Goal: Find specific page/section: Find specific page/section

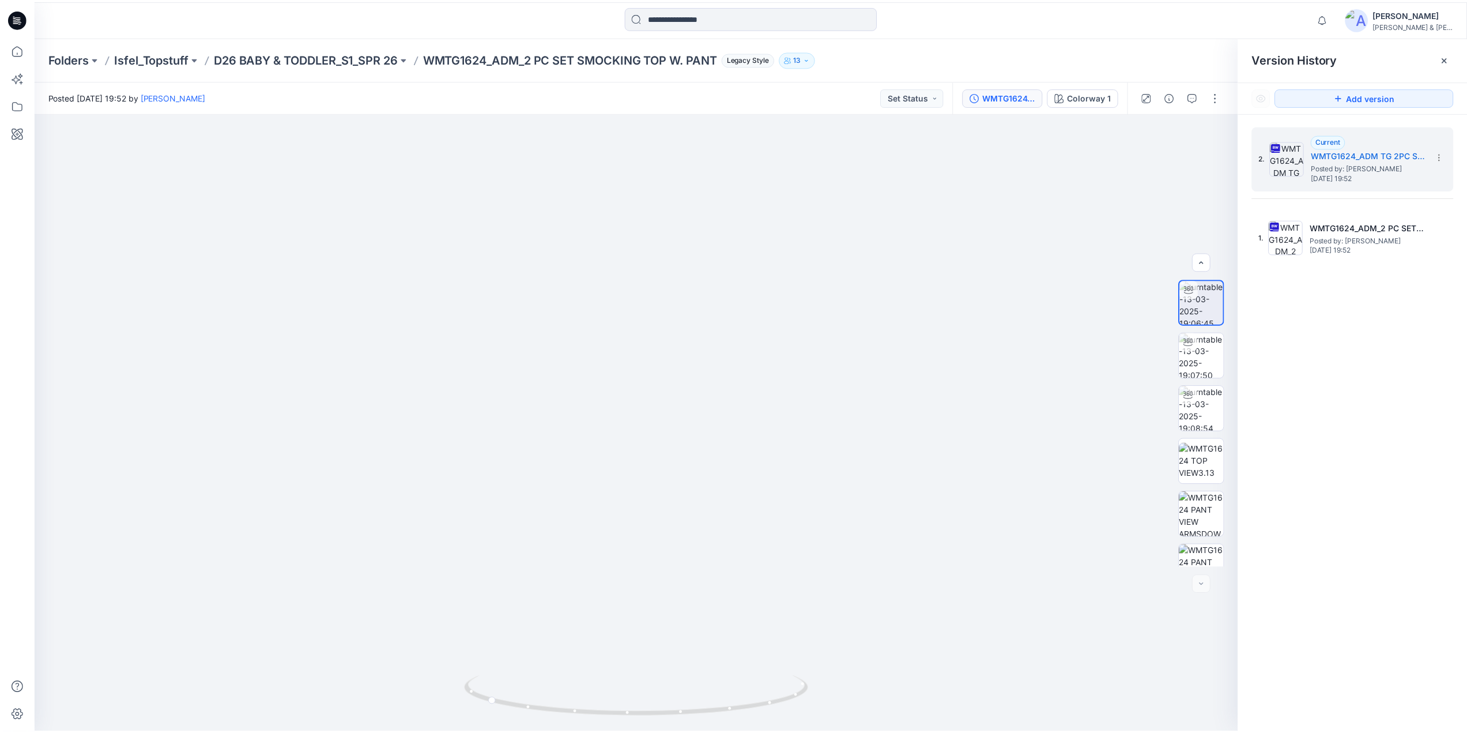
scroll to position [23, 0]
click at [22, 51] on icon at bounding box center [17, 49] width 10 height 10
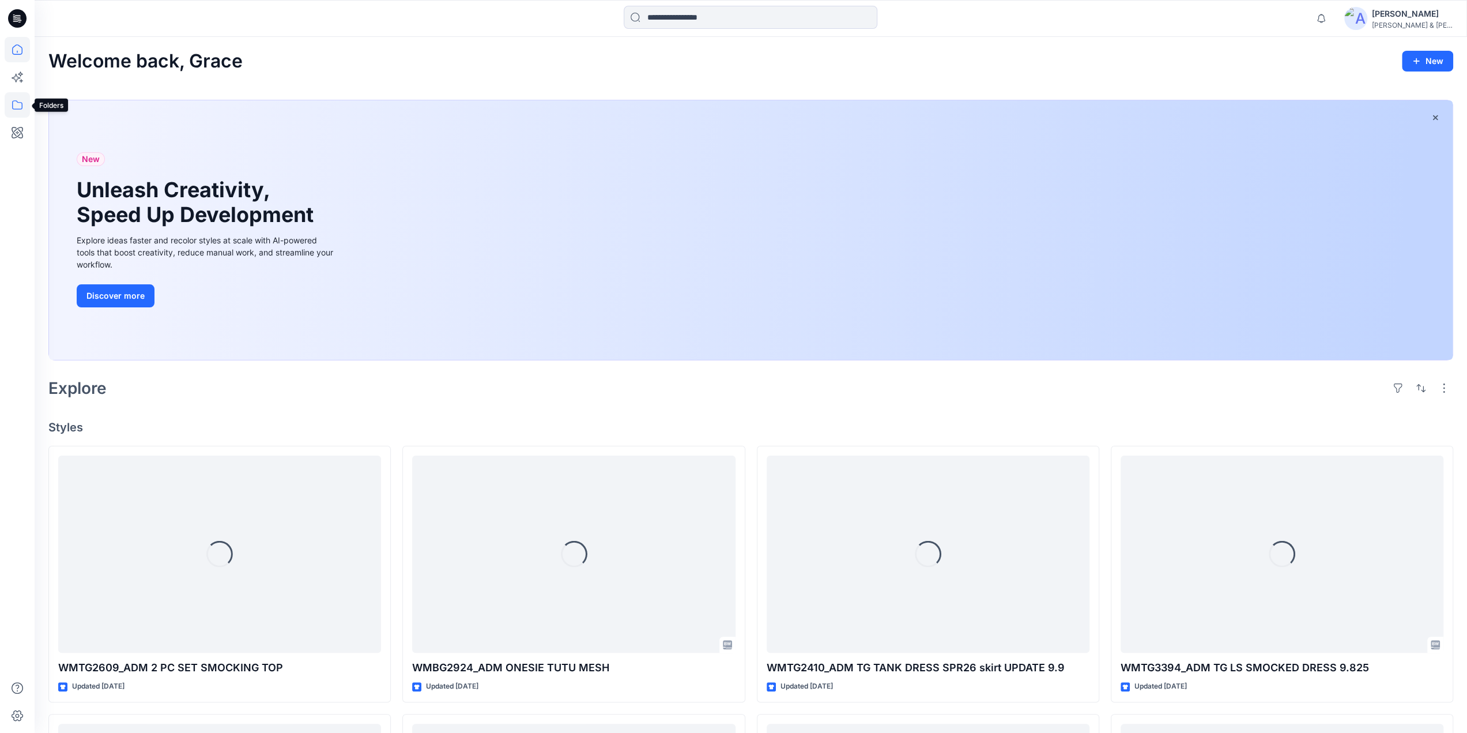
click at [17, 106] on icon at bounding box center [17, 104] width 25 height 25
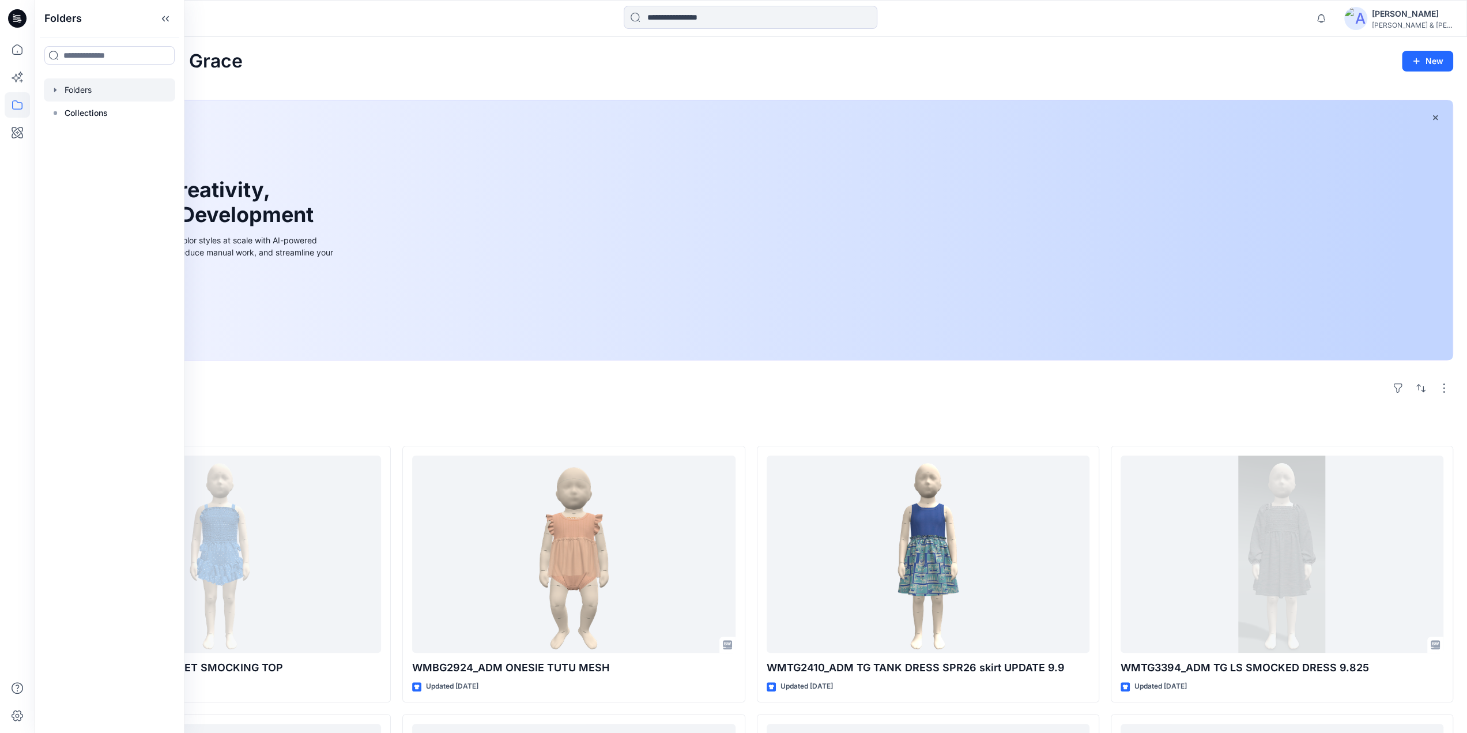
click at [76, 88] on div at bounding box center [109, 89] width 131 height 23
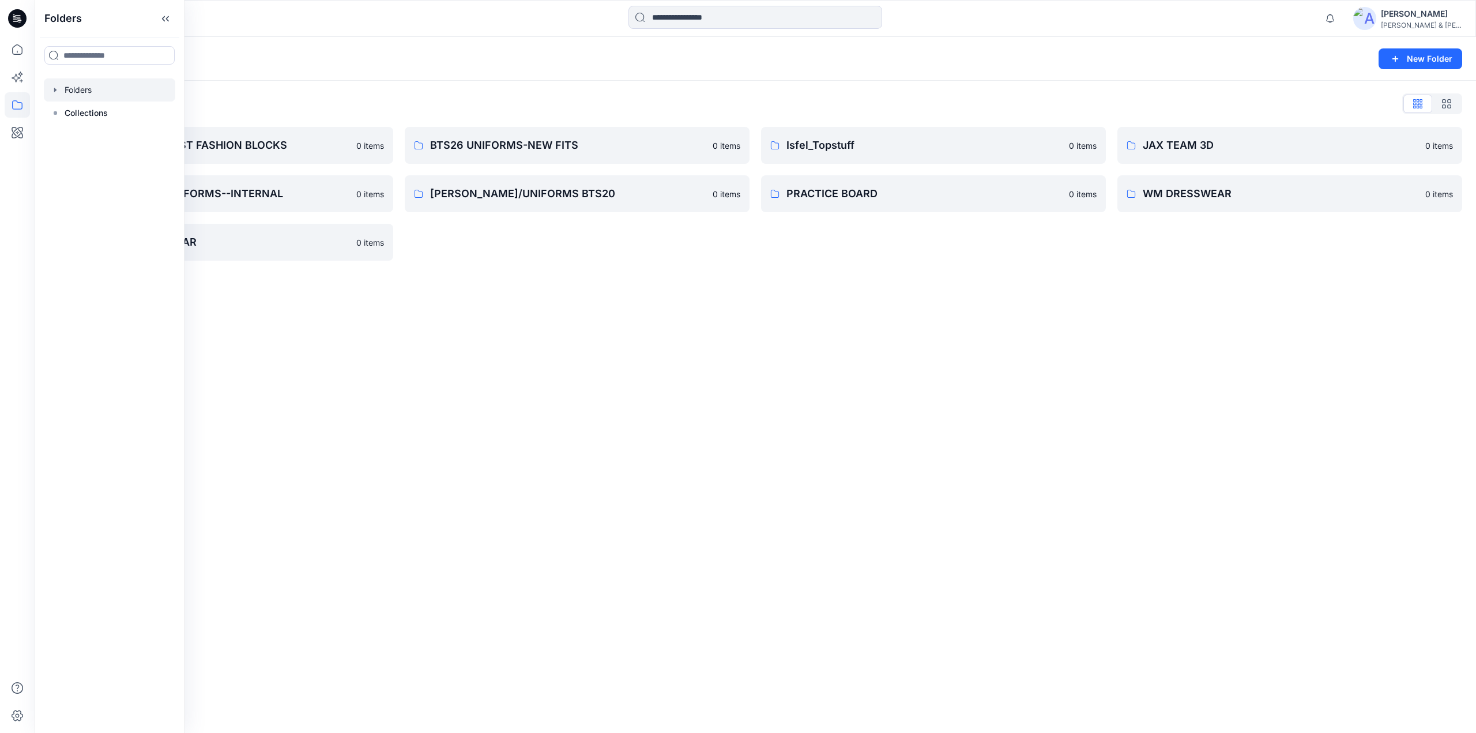
click at [58, 88] on icon "button" at bounding box center [55, 89] width 9 height 9
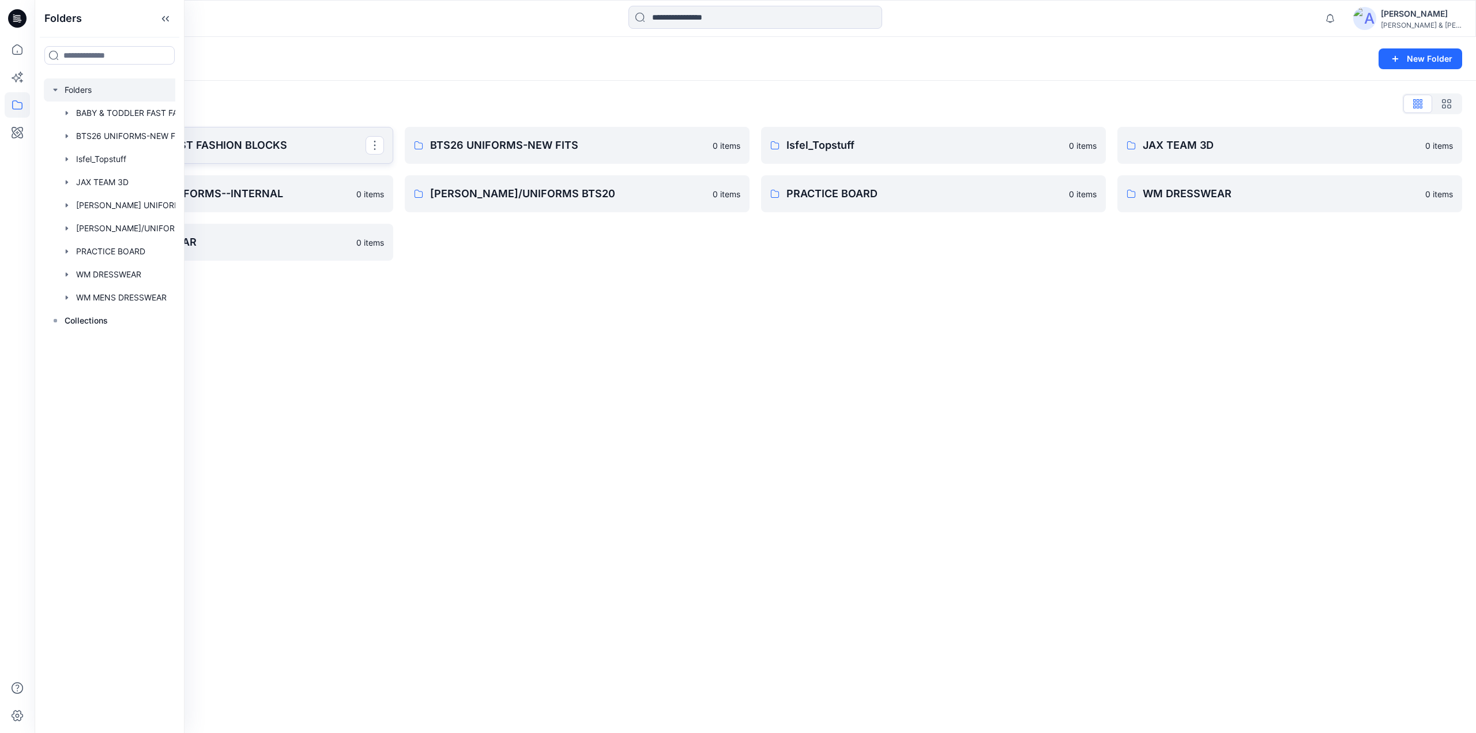
click at [251, 138] on p "BABY & TODDLER FAST FASHION BLOCKS" at bounding box center [220, 145] width 292 height 16
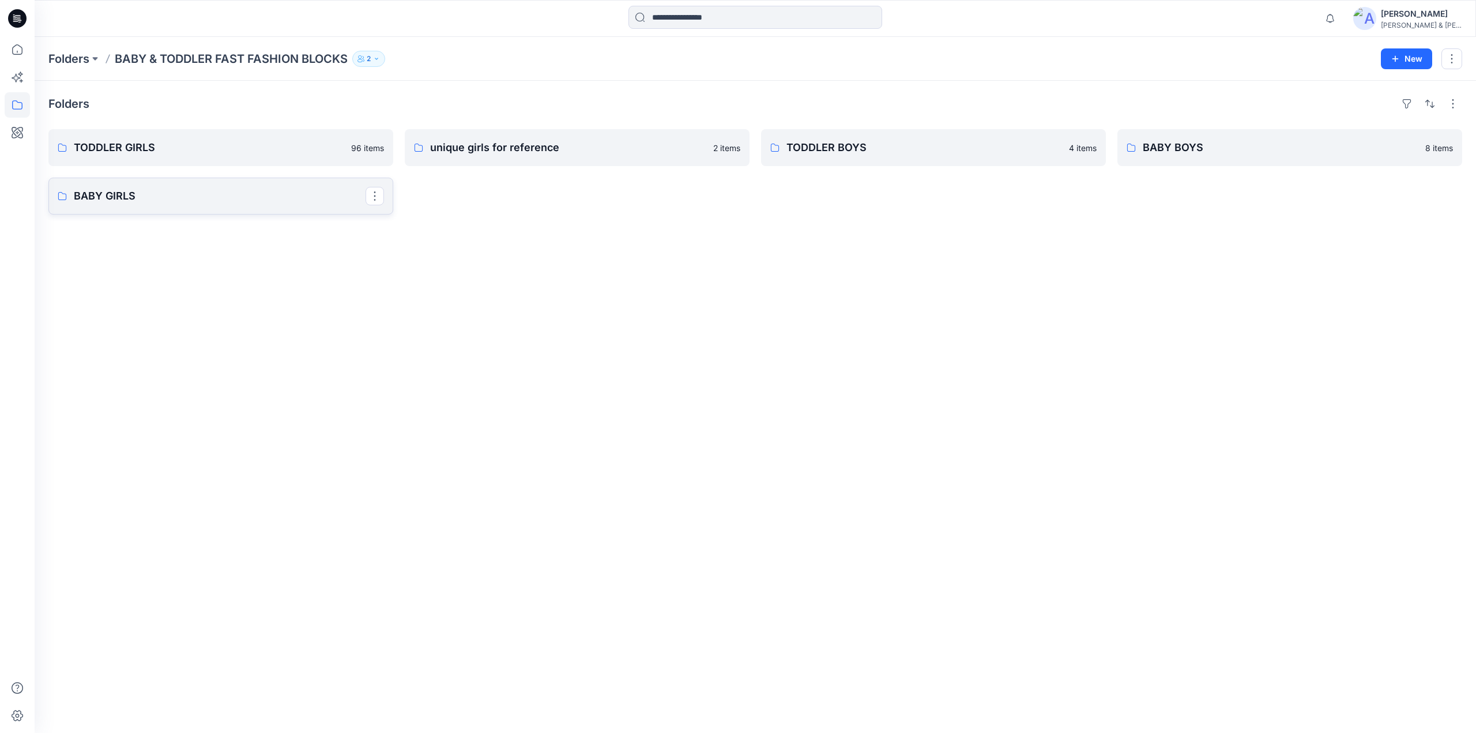
click at [261, 188] on p "BABY GIRLS" at bounding box center [220, 196] width 292 height 16
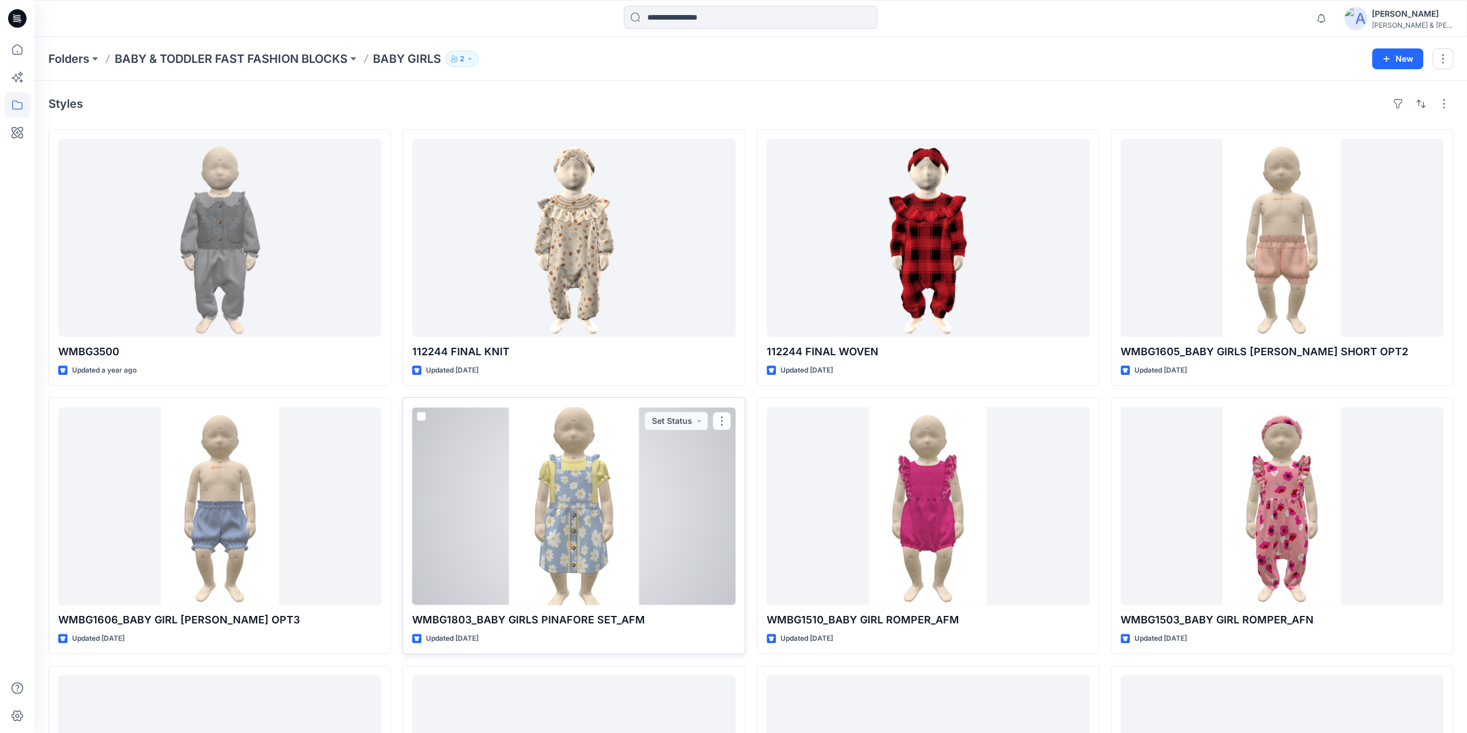
scroll to position [738, 0]
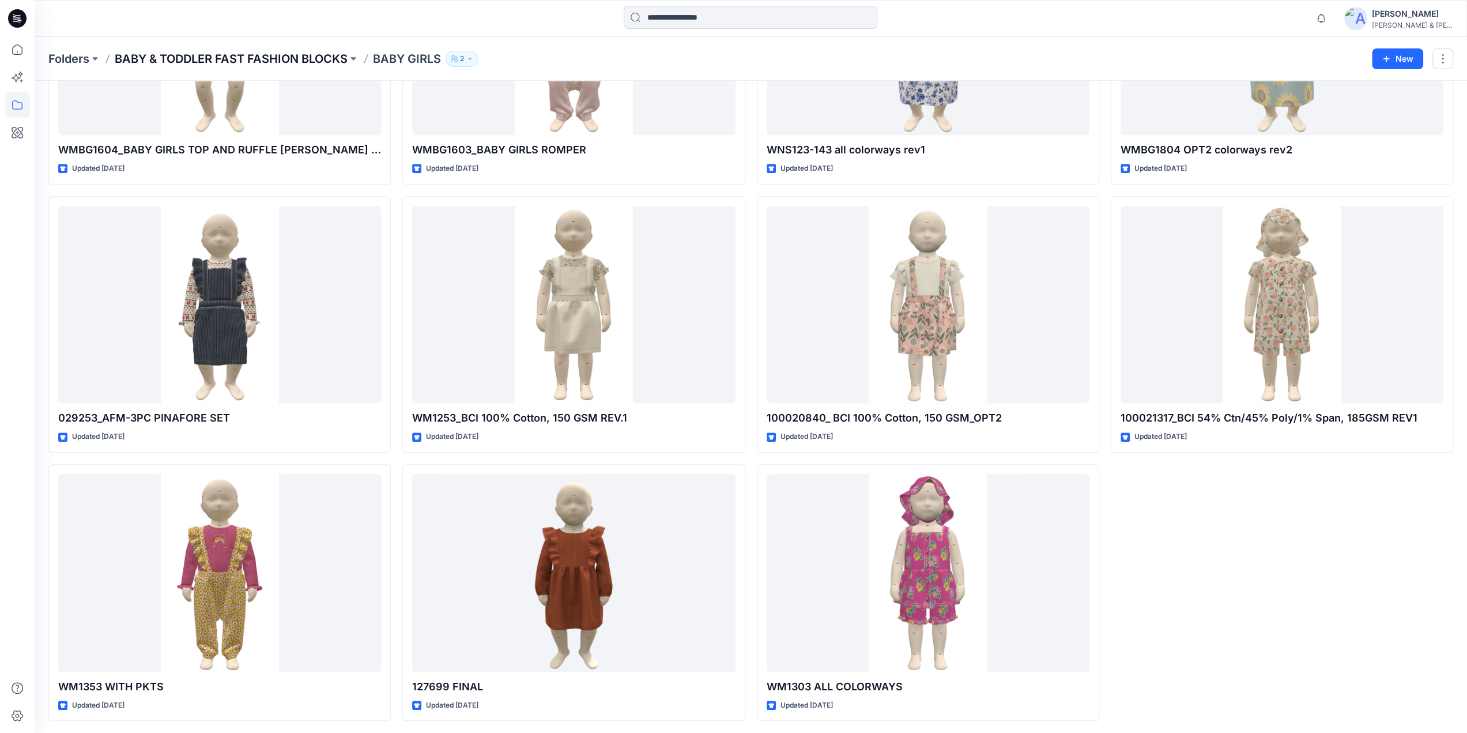
click at [186, 55] on p "BABY & TODDLER FAST FASHION BLOCKS" at bounding box center [231, 59] width 233 height 16
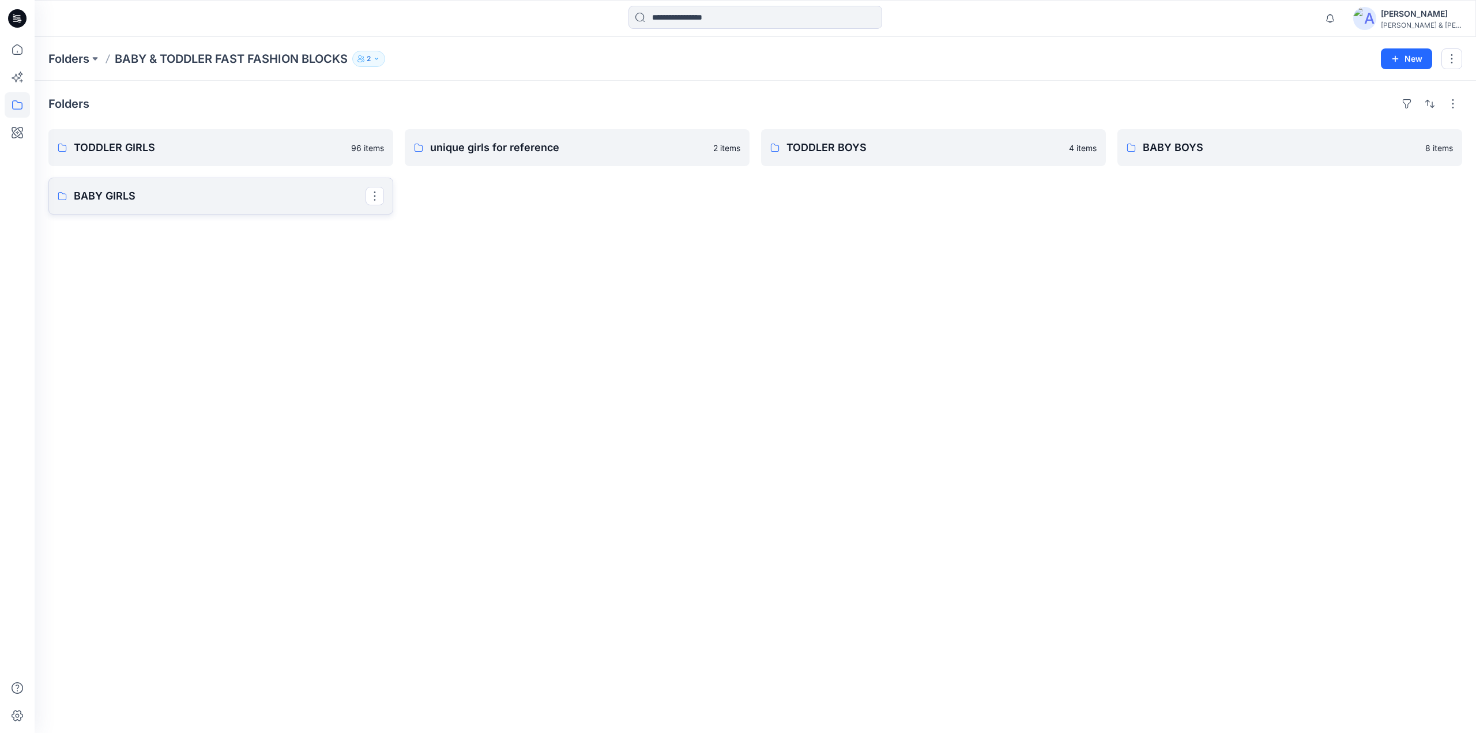
click at [115, 199] on p "BABY GIRLS" at bounding box center [220, 196] width 292 height 16
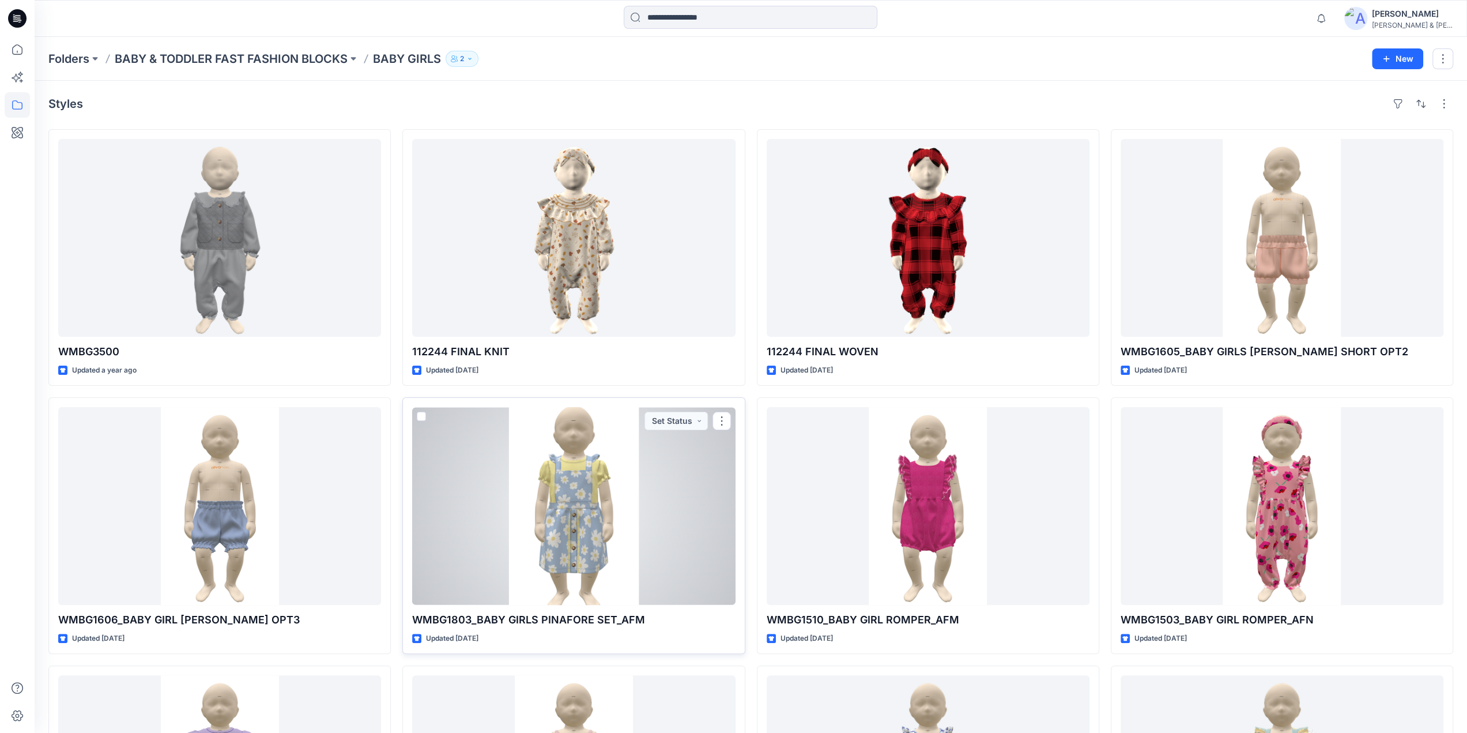
scroll to position [738, 0]
